Goal: Transaction & Acquisition: Purchase product/service

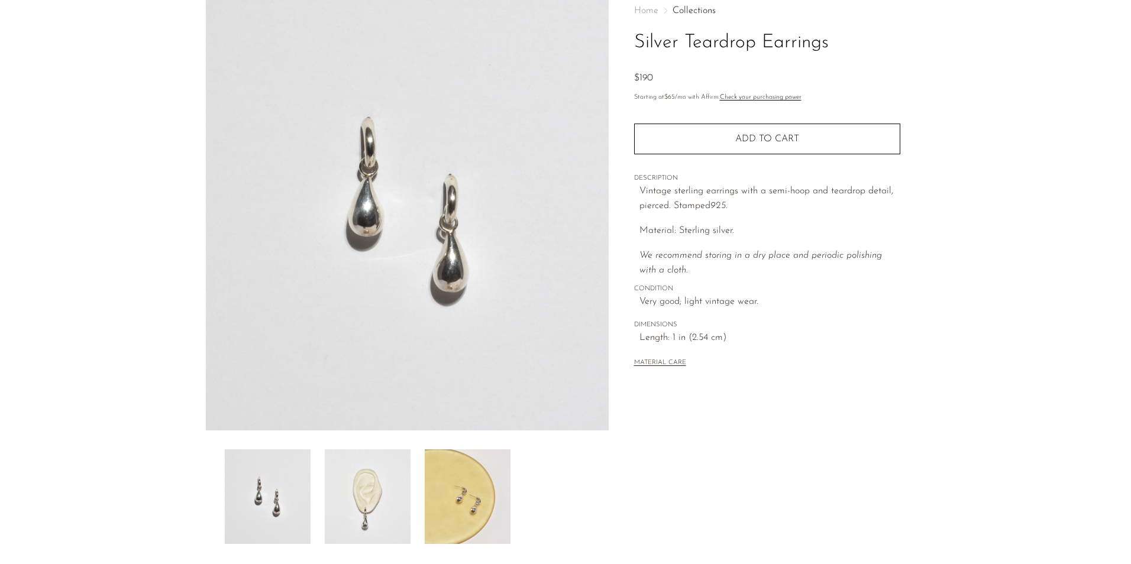
scroll to position [206, 0]
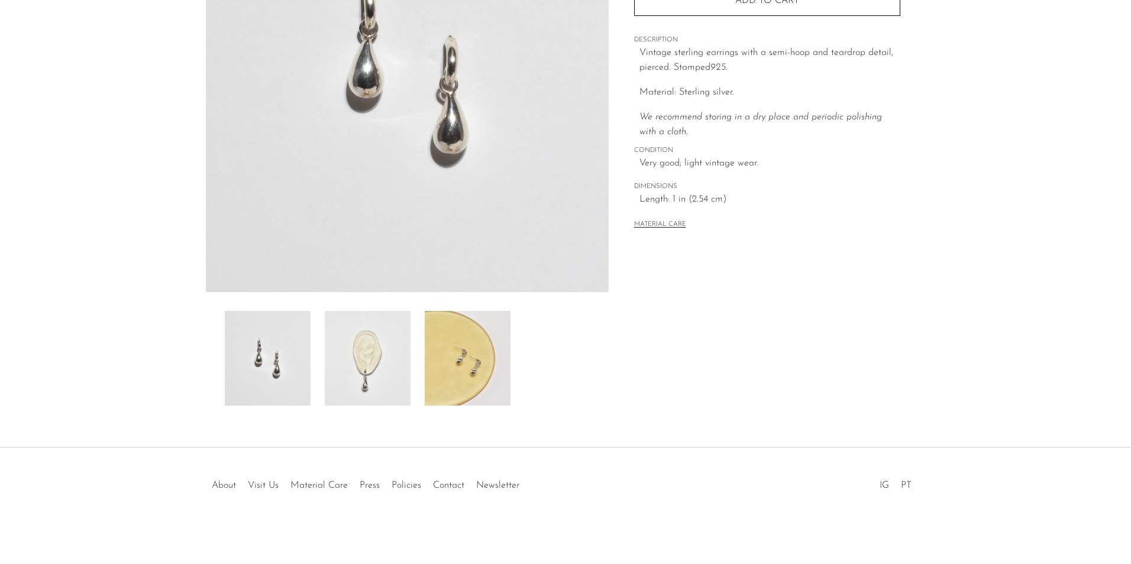
click at [385, 369] on img at bounding box center [368, 358] width 86 height 95
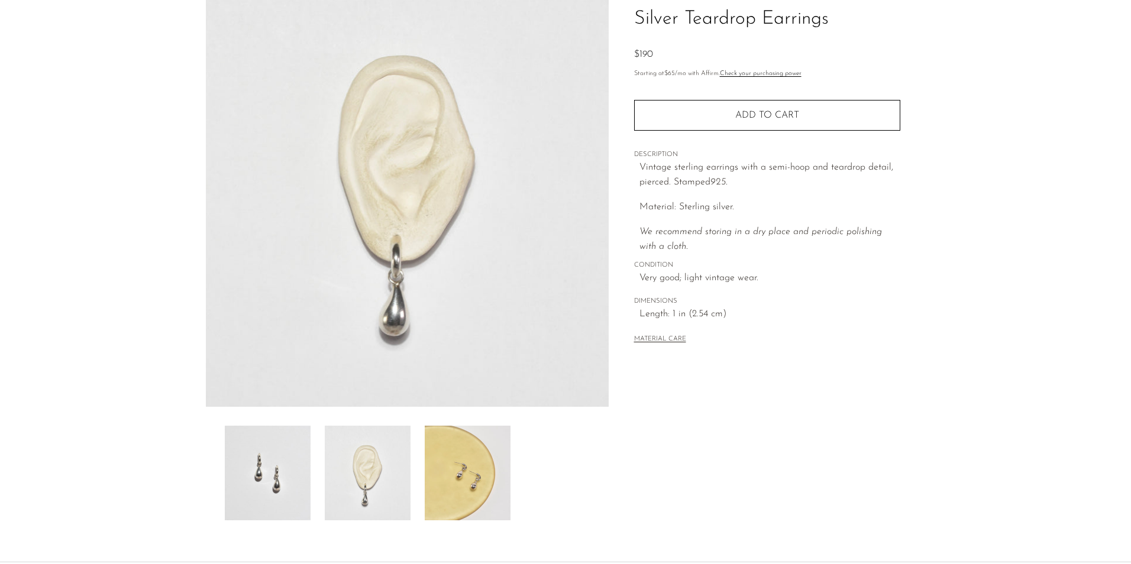
scroll to position [0, 0]
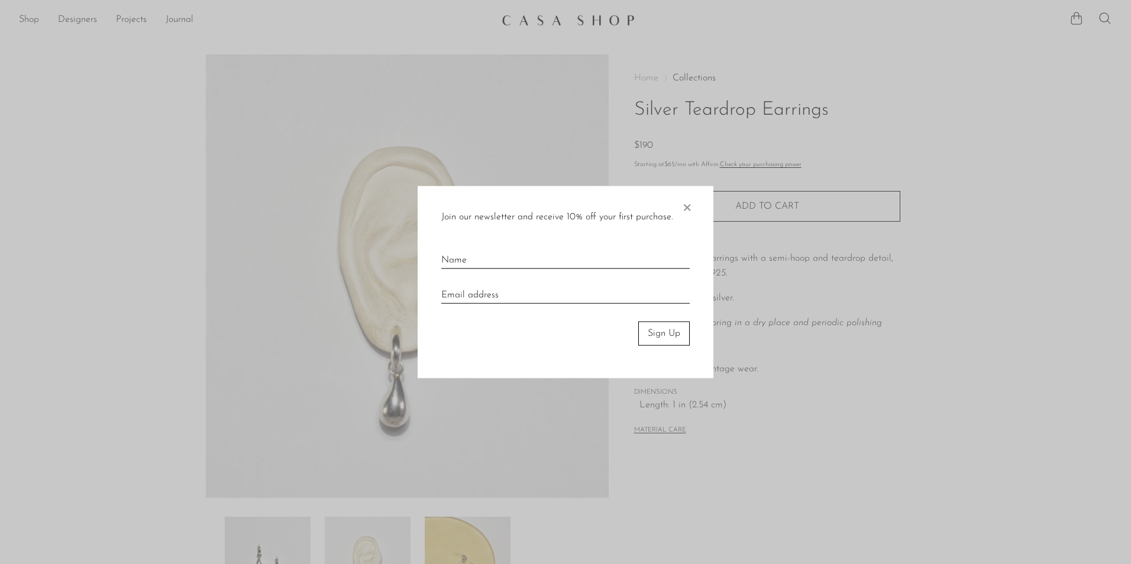
click at [690, 206] on span "×" at bounding box center [687, 205] width 12 height 38
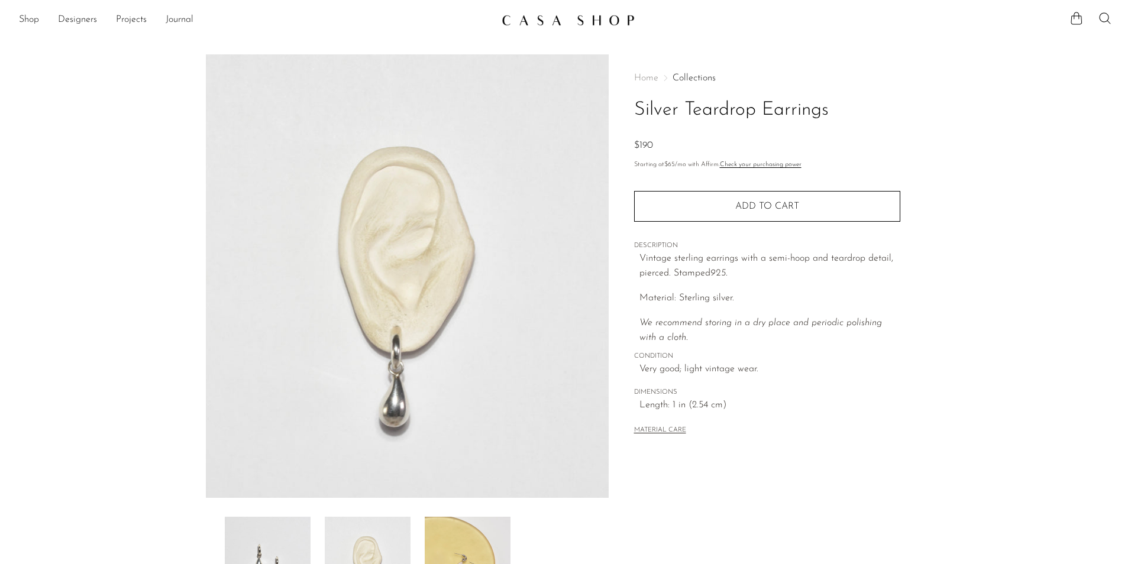
click at [692, 78] on link "Collections" at bounding box center [694, 77] width 43 height 9
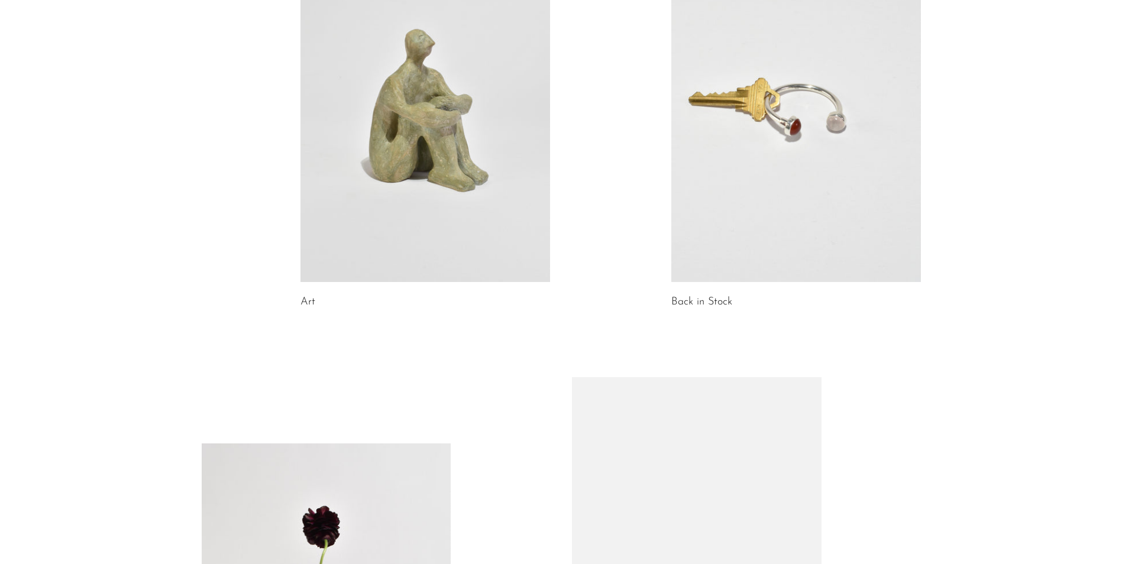
scroll to position [725, 0]
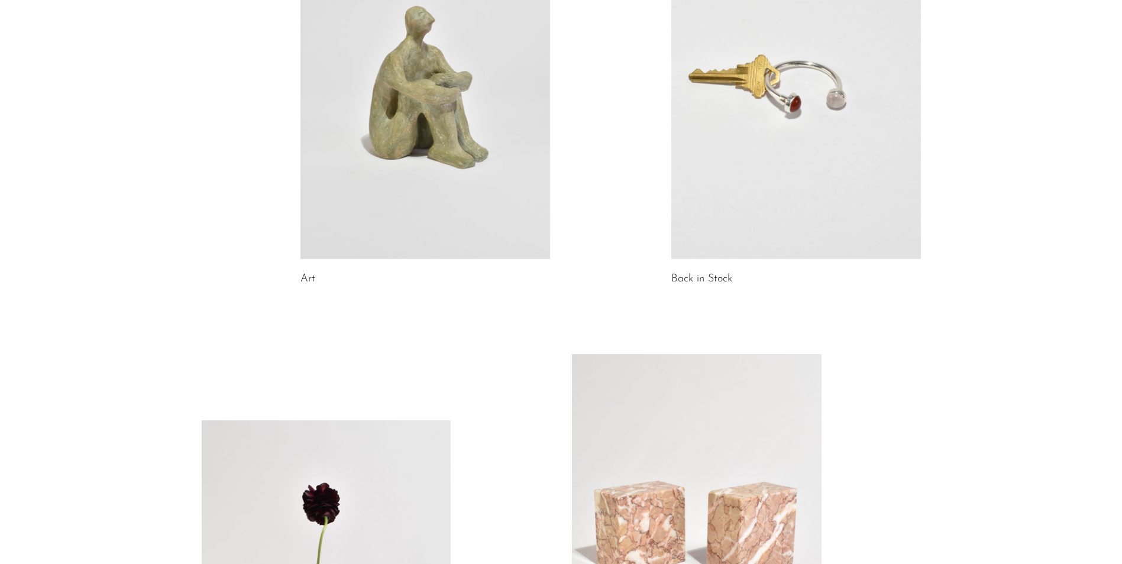
click at [793, 105] on link at bounding box center [796, 84] width 250 height 350
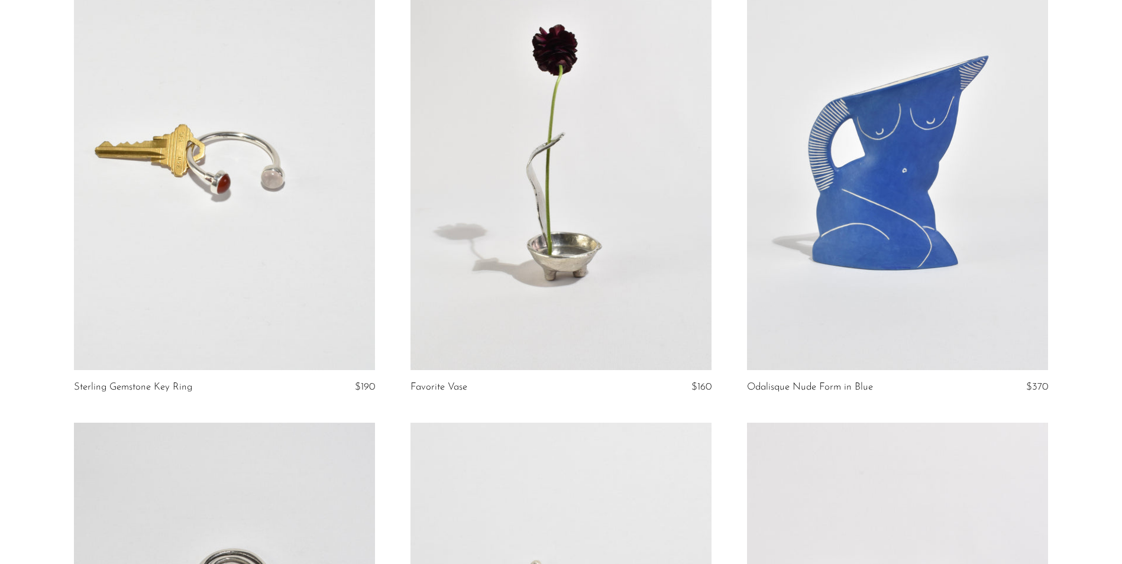
scroll to position [207, 0]
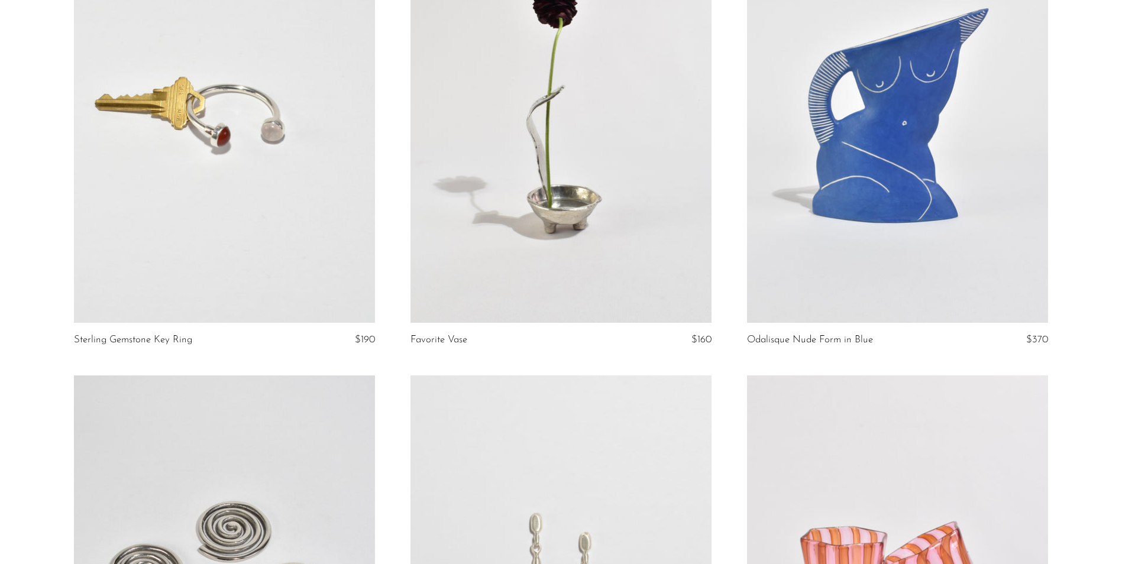
click at [213, 129] on link at bounding box center [224, 113] width 301 height 422
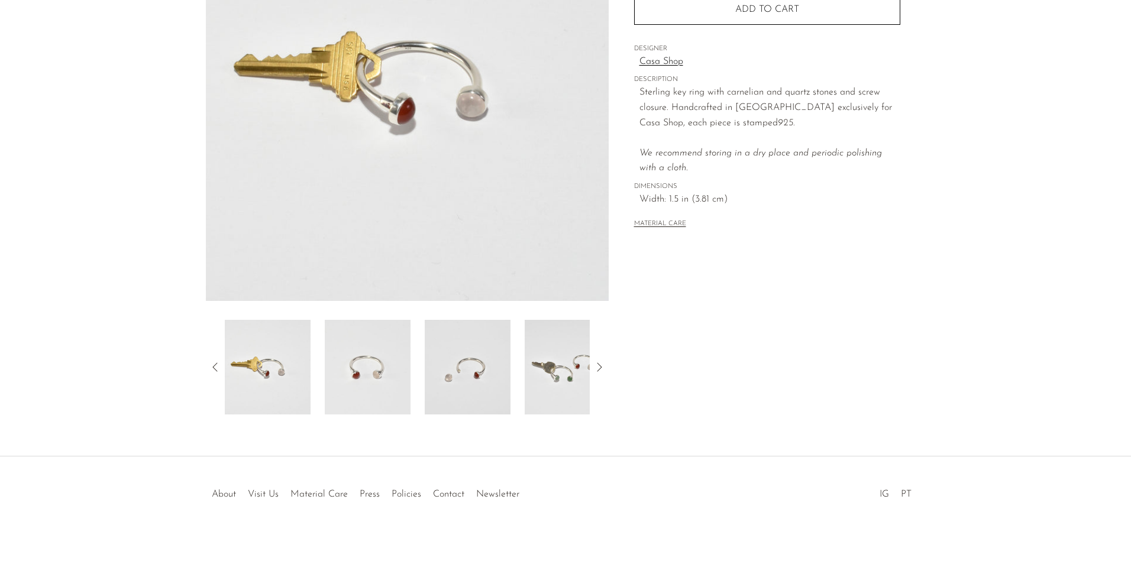
scroll to position [206, 0]
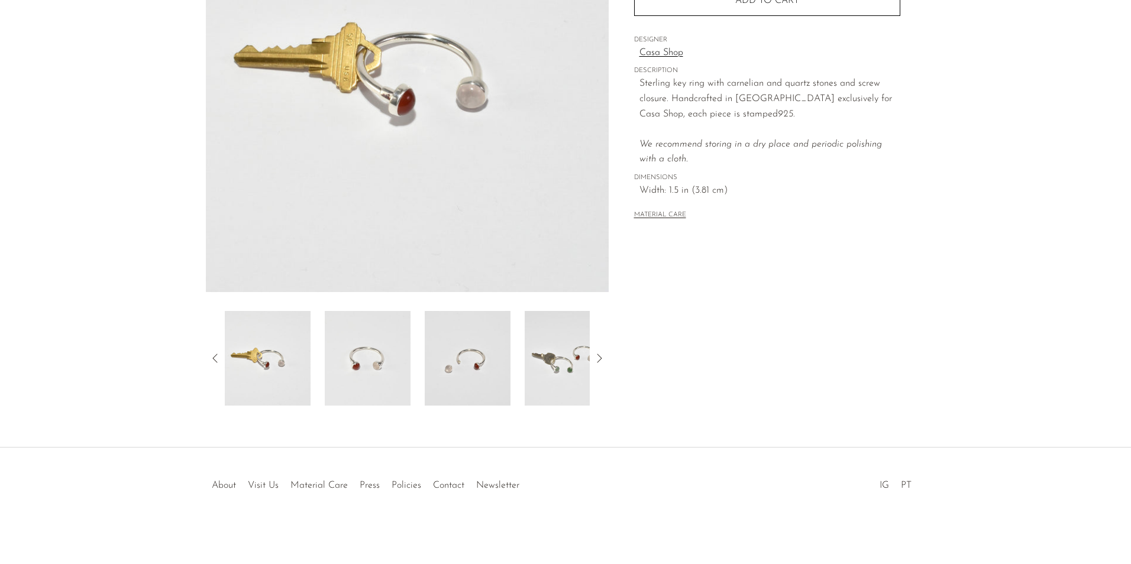
click at [583, 364] on img at bounding box center [568, 358] width 86 height 95
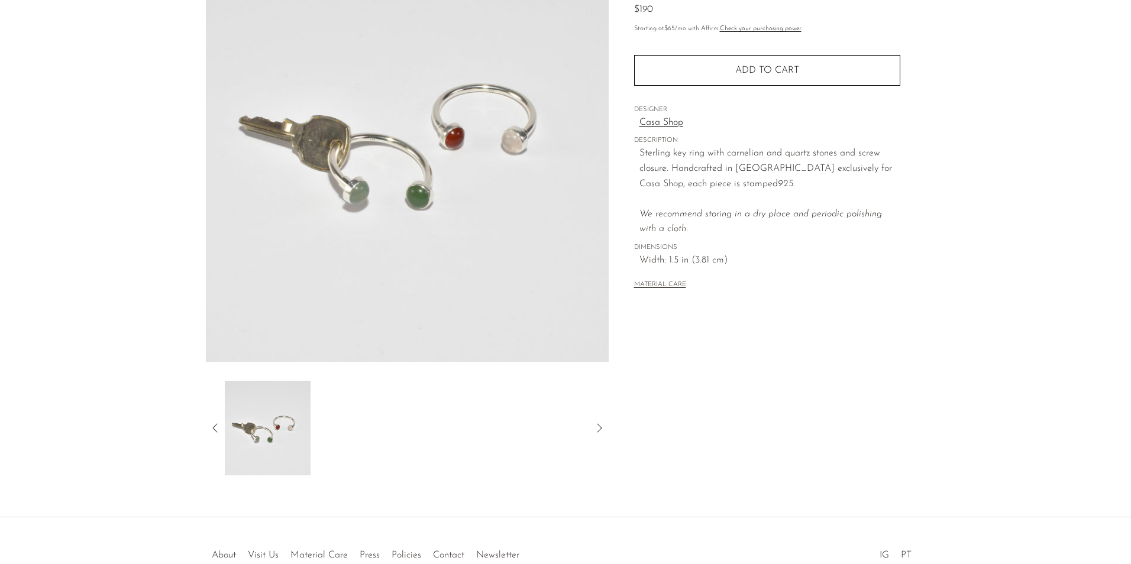
scroll to position [0, 0]
